Goal: Transaction & Acquisition: Purchase product/service

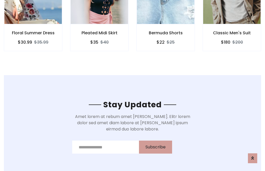
scroll to position [781, 0]
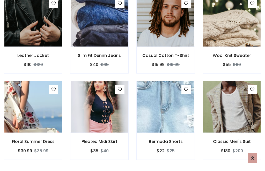
click at [133, 85] on div "Bermuda Shorts $22 $25" at bounding box center [166, 124] width 66 height 86
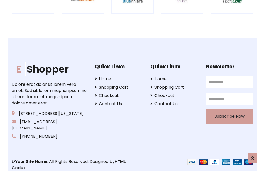
scroll to position [987, 0]
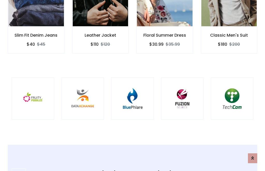
click at [133, 85] on img at bounding box center [133, 99] width 30 height 30
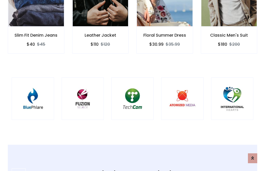
click at [133, 85] on img at bounding box center [133, 99] width 30 height 30
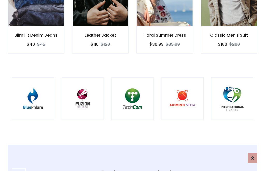
click at [133, 85] on img at bounding box center [133, 99] width 30 height 30
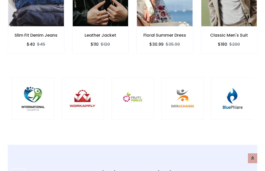
scroll to position [0, 0]
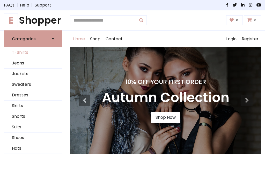
click at [33, 52] on link "T-Shirts" at bounding box center [33, 52] width 58 height 11
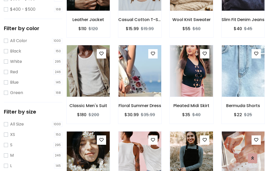
scroll to position [48, 0]
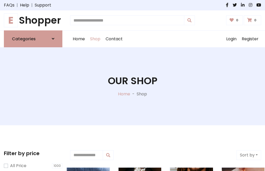
click at [33, 20] on h1 "E Shopper" at bounding box center [33, 21] width 59 height 12
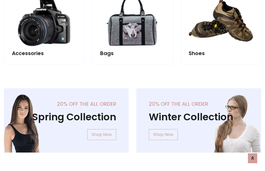
scroll to position [504, 0]
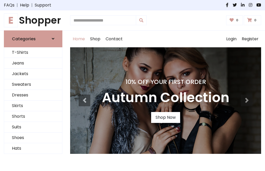
scroll to position [170, 0]
